Goal: Transaction & Acquisition: Purchase product/service

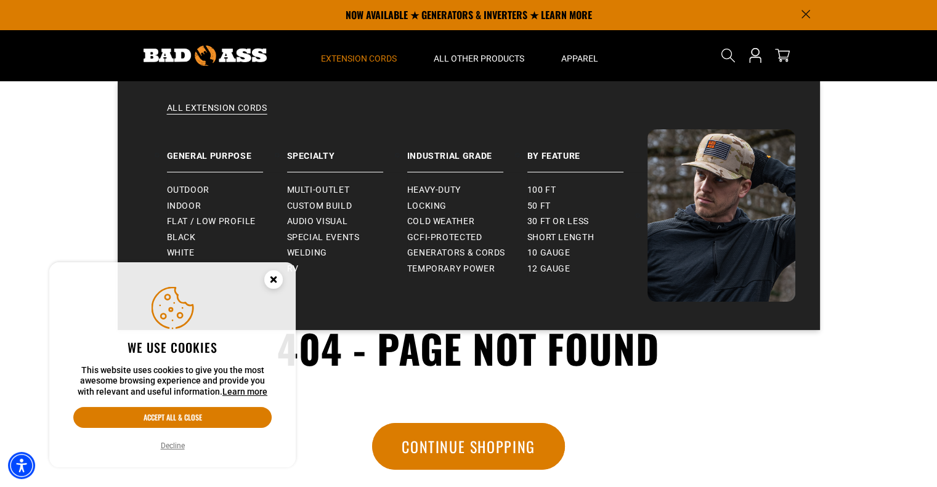
click at [373, 51] on summary "Extension Cords" at bounding box center [358, 56] width 113 height 52
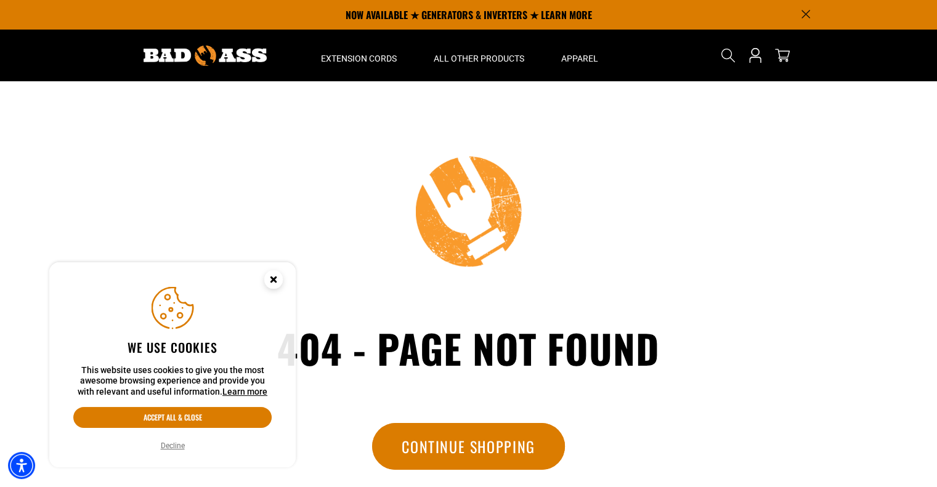
click at [270, 275] on circle "Close this option" at bounding box center [273, 279] width 18 height 18
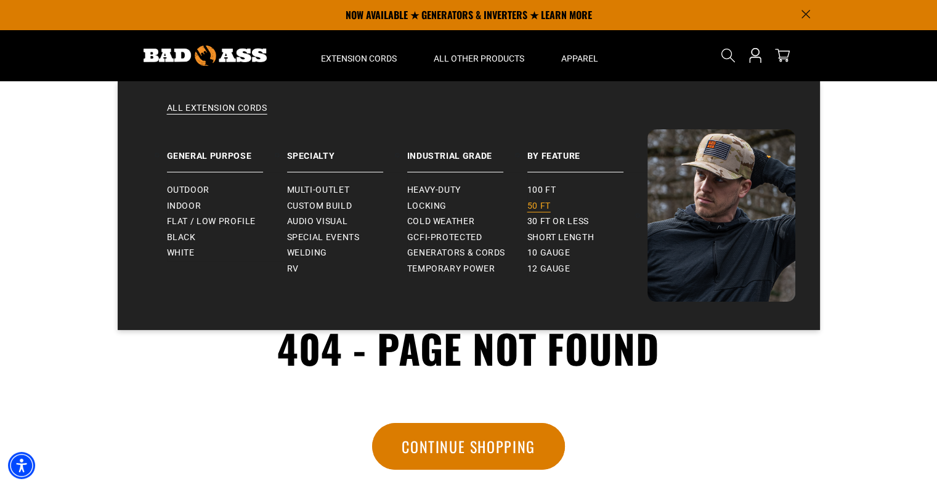
click at [535, 201] on span "50 ft" at bounding box center [538, 206] width 23 height 11
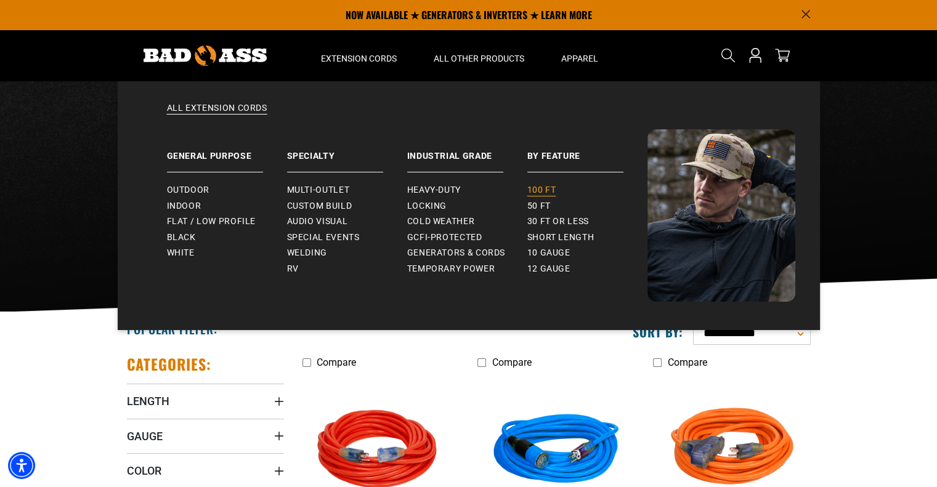
click at [545, 185] on span "100 ft" at bounding box center [541, 190] width 29 height 11
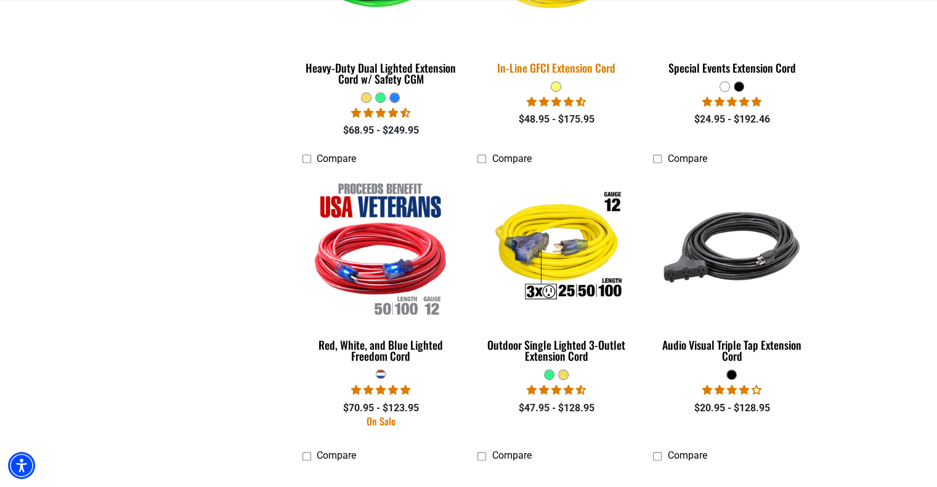
scroll to position [924, 0]
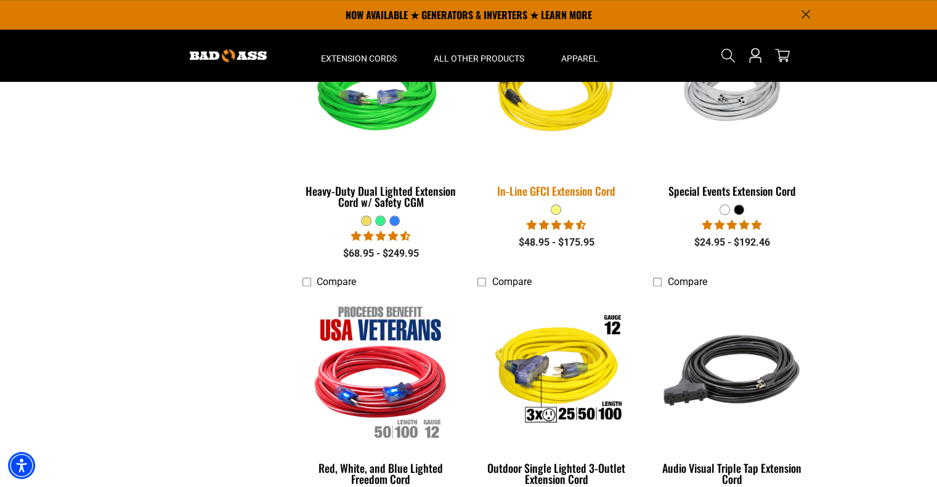
click at [591, 191] on div "In-Line GFCI Extension Cord" at bounding box center [555, 190] width 157 height 11
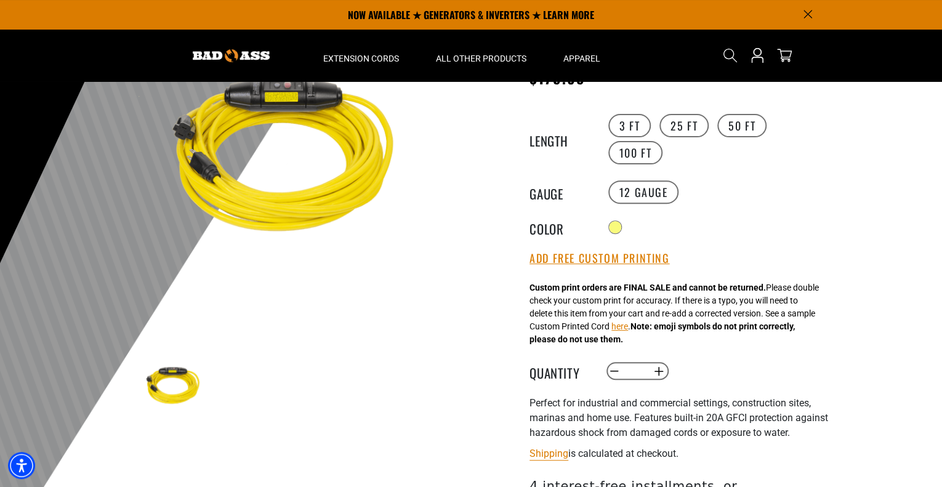
scroll to position [62, 0]
